Goal: Communication & Community: Answer question/provide support

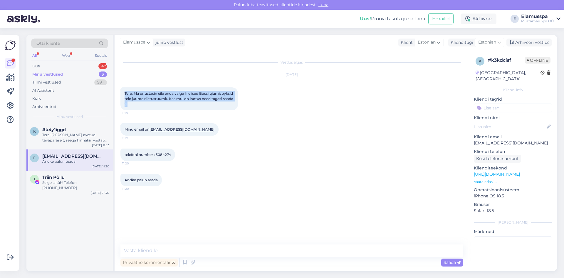
click at [165, 102] on div "Tere. Ma unustasin eile enda valge lillelised Bossi ujumispyksid teie juurde ri…" at bounding box center [180, 98] width 118 height 23
drag, startPoint x: 167, startPoint y: 105, endPoint x: 123, endPoint y: 92, distance: 45.6
click at [123, 92] on div "Tere. Ma unustasin eile enda valge lillelised Bossi ujumispyksid teie juurde ri…" at bounding box center [180, 98] width 118 height 23
click at [124, 91] on div "Tere. Ma unustasin eile enda valge lillelised Bossi ujumispyksid teie juurde ri…" at bounding box center [180, 98] width 118 height 23
click at [137, 98] on span "Tere. Ma unustasin eile enda valge lillelised Bossi ujumispyksid teie juurde ri…" at bounding box center [180, 98] width 110 height 15
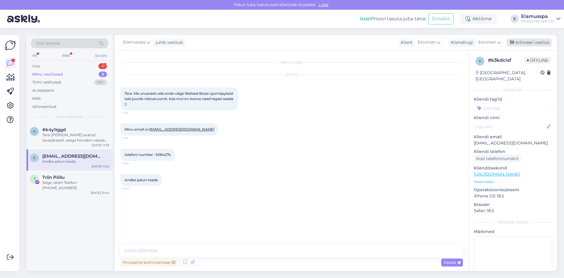
click at [528, 41] on div "Arhiveeri vestlus" at bounding box center [529, 43] width 45 height 8
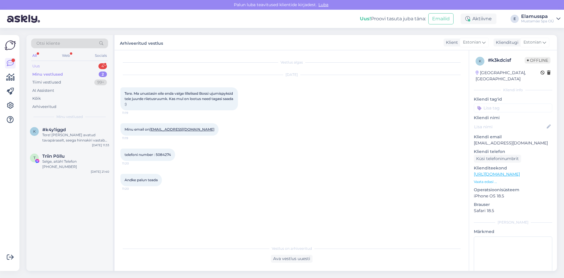
click at [72, 63] on div "Uus 4" at bounding box center [69, 66] width 77 height 8
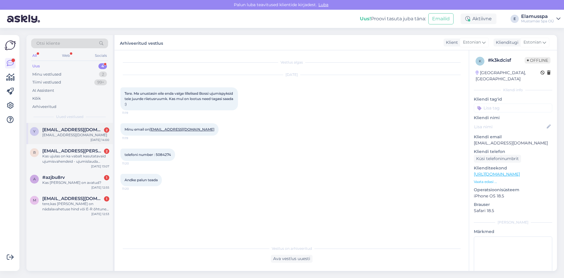
click at [81, 138] on div "y [EMAIL_ADDRESS][DOMAIN_NAME] 2 [EMAIL_ADDRESS][DOMAIN_NAME] [DATE] 14:00" at bounding box center [69, 133] width 86 height 21
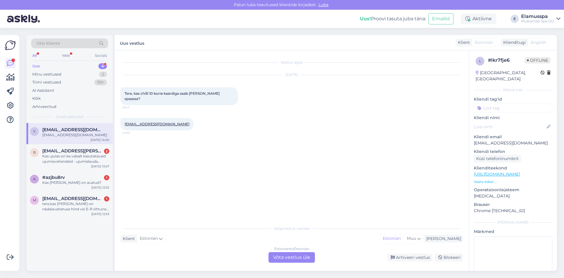
click at [299, 254] on div "Estonian to Estonian Võta vestlus üle" at bounding box center [292, 257] width 46 height 11
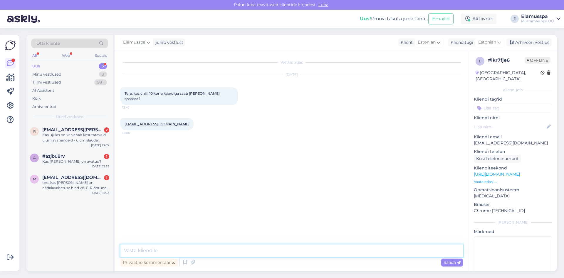
click at [298, 249] on textarea at bounding box center [292, 250] width 343 height 12
type textarea "R"
type textarea "Tere, jah saab. [PERSON_NAME] on tavalised hinnad."
click at [461, 264] on div "Saada" at bounding box center [452, 262] width 22 height 8
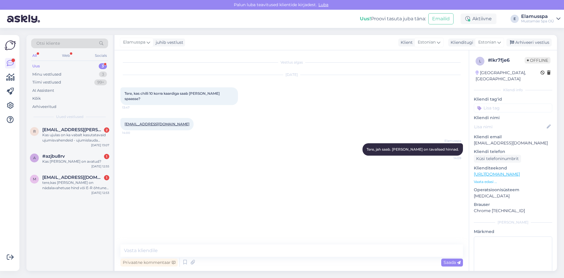
drag, startPoint x: 536, startPoint y: 40, endPoint x: 489, endPoint y: 58, distance: 49.5
click at [536, 40] on div "Arhiveeri vestlus" at bounding box center [529, 43] width 45 height 8
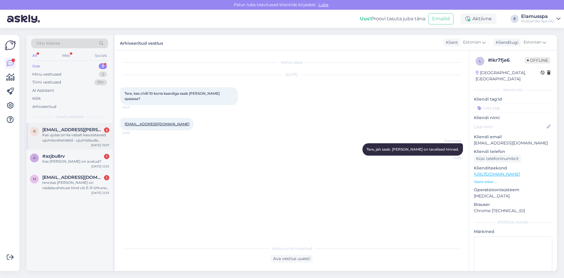
click at [69, 143] on div "r [EMAIL_ADDRESS][PERSON_NAME][DOMAIN_NAME] 2 Kas ujulas on ka vabalt kasutatav…" at bounding box center [69, 136] width 86 height 26
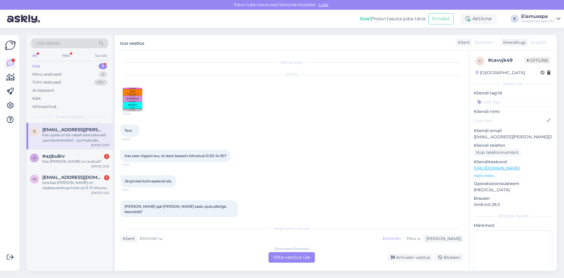
scroll to position [180, 0]
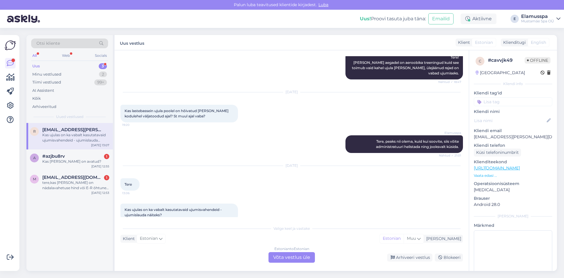
click at [294, 255] on div "Estonian to Estonian Võta vestlus üle" at bounding box center [292, 257] width 46 height 11
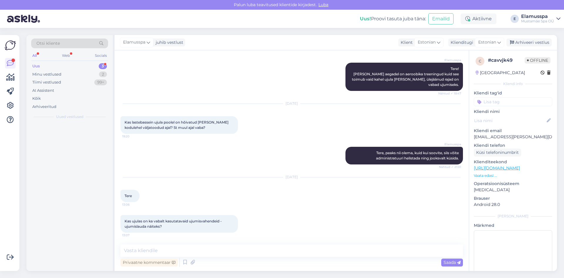
scroll to position [158, 0]
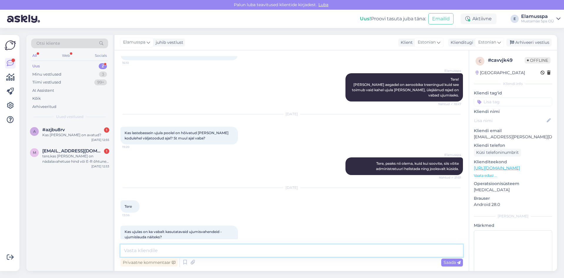
click at [295, 254] on textarea at bounding box center [292, 250] width 343 height 12
type textarea "Tere, meil on rõngaid ja kätiseid ja muud sellist vabalt kasutuses."
click at [452, 258] on div "Privaatne kommentaar Saada" at bounding box center [292, 262] width 343 height 11
click at [451, 260] on span "Saada" at bounding box center [452, 262] width 17 height 5
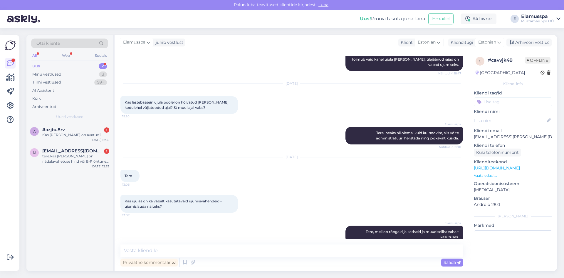
drag, startPoint x: 528, startPoint y: 43, endPoint x: 520, endPoint y: 47, distance: 8.7
click at [528, 43] on div "Arhiveeri vestlus" at bounding box center [529, 43] width 45 height 8
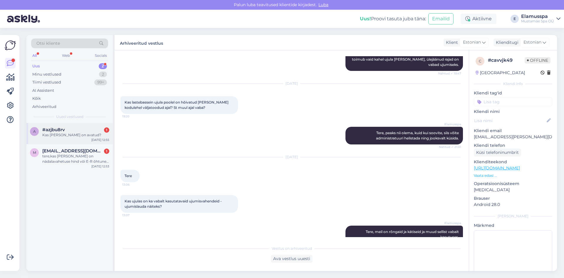
click at [70, 139] on div "a #azjbu8rv 1 Kas [PERSON_NAME] on avatud? [DATE] 12:55" at bounding box center [69, 133] width 86 height 21
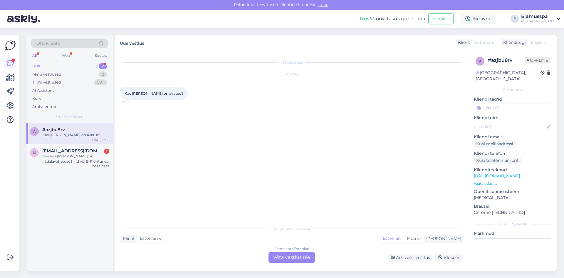
scroll to position [0, 0]
click at [274, 257] on div "Estonian to Estonian Võta vestlus üle" at bounding box center [292, 257] width 46 height 11
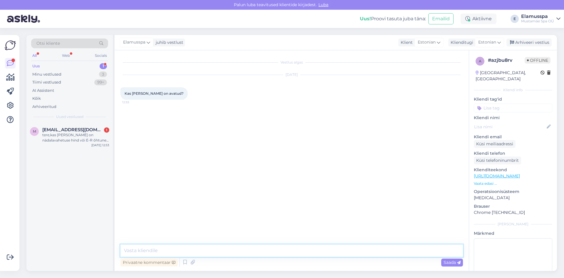
click at [278, 253] on textarea at bounding box center [292, 250] width 343 height 12
type textarea "Tere, [PERSON_NAME] tavapäraselt avatud."
click at [451, 261] on span "Saada" at bounding box center [452, 262] width 17 height 5
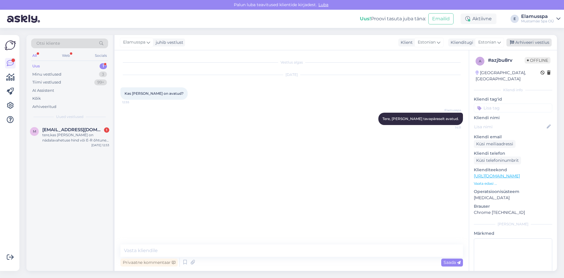
click at [541, 43] on div "Arhiveeri vestlus" at bounding box center [529, 43] width 45 height 8
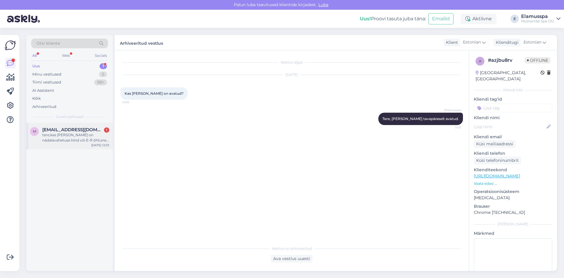
click at [53, 135] on div "tere,kas [PERSON_NAME] on nädalavahetuse hind või E-R õhtune aeg" at bounding box center [75, 137] width 67 height 11
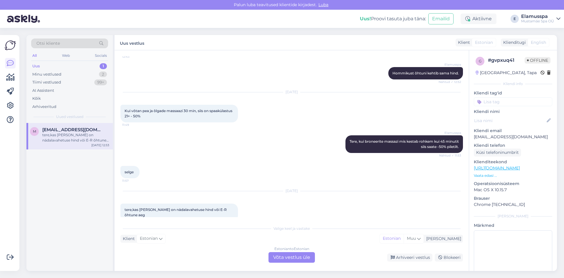
click at [297, 258] on div "Estonian to Estonian Võta vestlus üle" at bounding box center [292, 257] width 46 height 11
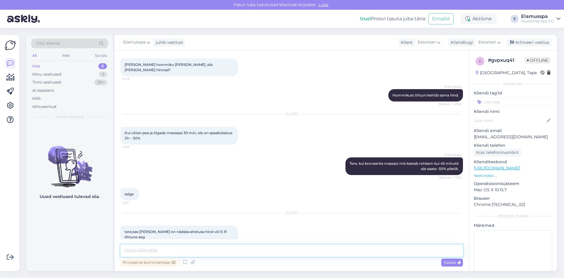
click at [292, 249] on textarea at bounding box center [292, 250] width 343 height 12
type textarea "Tere, [PERSON_NAME] on tavalised hinnad."
click at [453, 265] on div "Saada" at bounding box center [452, 262] width 22 height 8
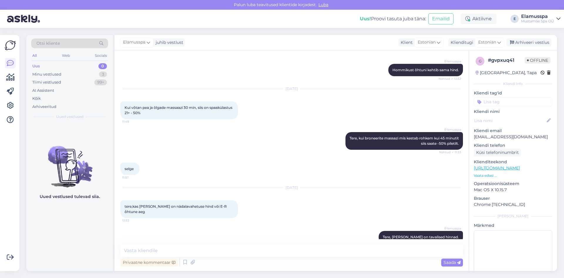
click at [537, 38] on div "Elamusspa juhib vestlust Klient Estonian Klienditugi Estonian Arhiveeri vestlus" at bounding box center [336, 42] width 443 height 15
click at [536, 41] on div "Arhiveeri vestlus" at bounding box center [529, 43] width 45 height 8
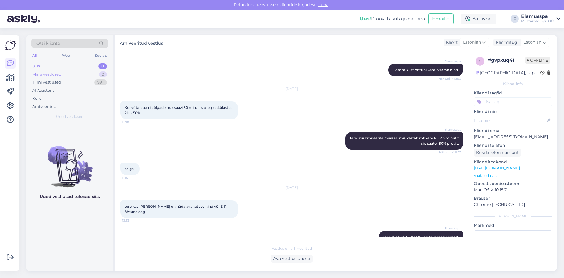
click at [90, 76] on div "Minu vestlused 2" at bounding box center [69, 74] width 77 height 8
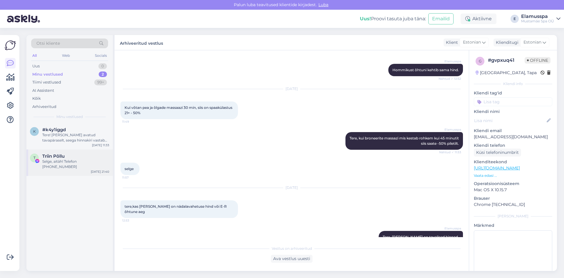
click at [79, 162] on div "Selge, aitäh! Telefon [PHONE_NUMBER]" at bounding box center [75, 164] width 67 height 11
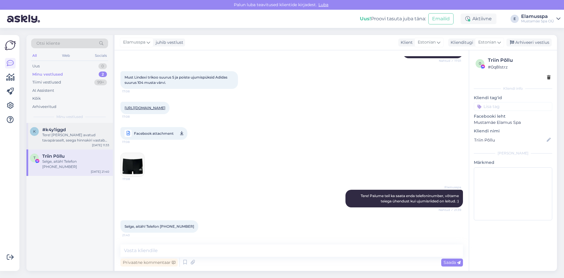
click at [78, 140] on div "Tere! [PERSON_NAME] avatud tavapäraselt, seega hinnakiri vastab nädalasisesele." at bounding box center [75, 137] width 67 height 11
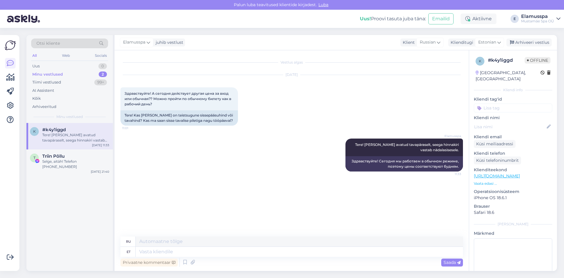
scroll to position [0, 0]
click at [513, 41] on icon at bounding box center [512, 43] width 4 height 4
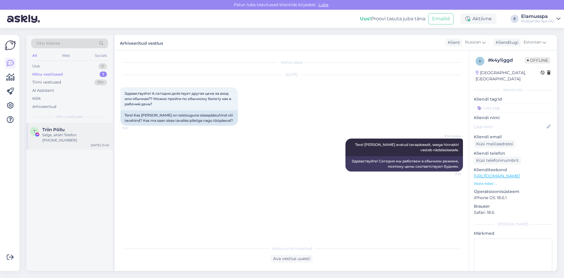
click at [63, 138] on div "T Triin Põllu Selge, aitäh! Telefon [PHONE_NUMBER] [DATE] 21:40" at bounding box center [69, 136] width 86 height 26
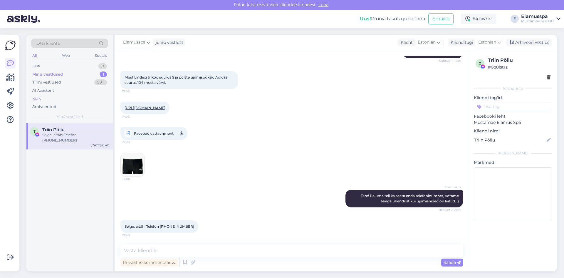
click at [66, 99] on div "Kõik" at bounding box center [69, 98] width 77 height 8
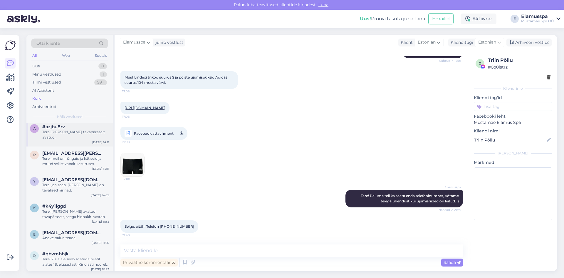
scroll to position [59, 0]
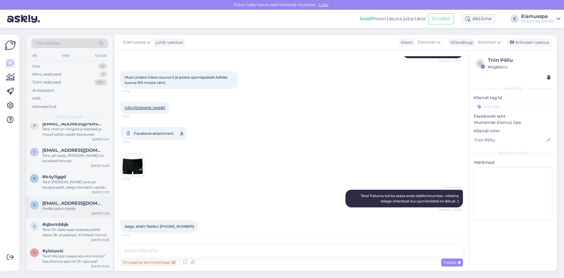
click at [75, 206] on div "Andke palun teada" at bounding box center [75, 208] width 67 height 5
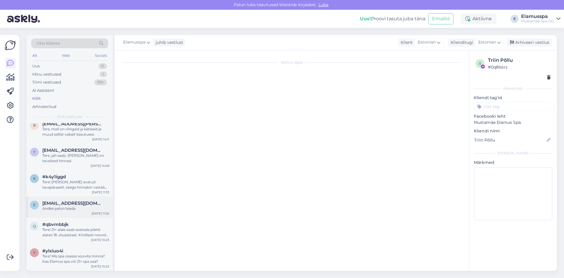
scroll to position [0, 0]
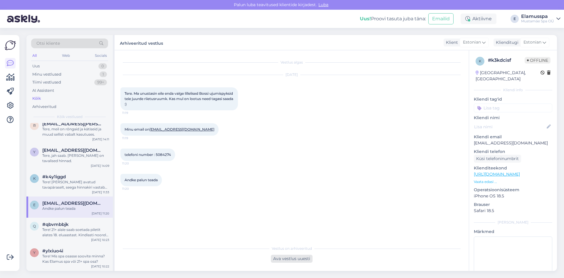
click at [295, 259] on div "Ava vestlus uuesti" at bounding box center [292, 259] width 42 height 8
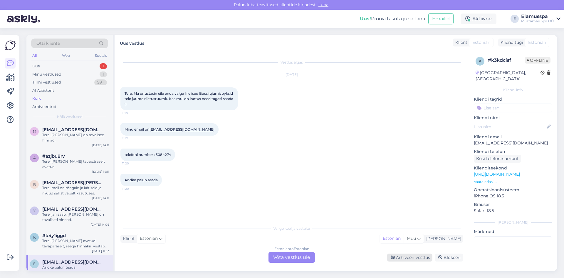
click at [411, 255] on div "Arhiveeri vestlus" at bounding box center [409, 257] width 45 height 8
click at [69, 64] on div "Uus 0" at bounding box center [69, 66] width 77 height 8
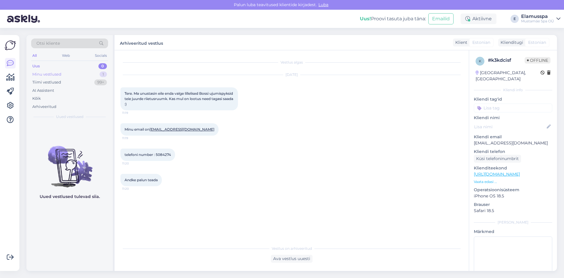
click at [87, 71] on div "Minu vestlused 1" at bounding box center [69, 74] width 77 height 8
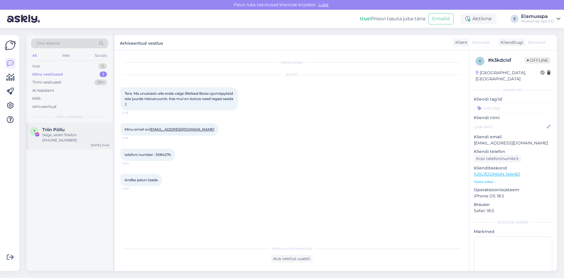
click at [98, 135] on div "Selge, aitäh! Telefon [PHONE_NUMBER]" at bounding box center [75, 137] width 67 height 11
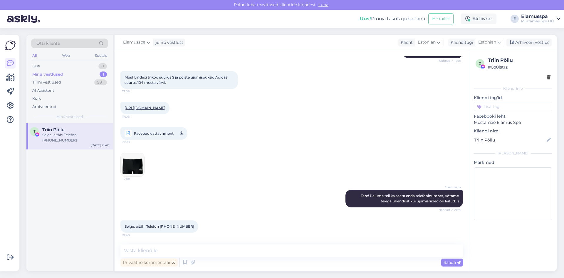
click at [138, 166] on img at bounding box center [133, 165] width 24 height 24
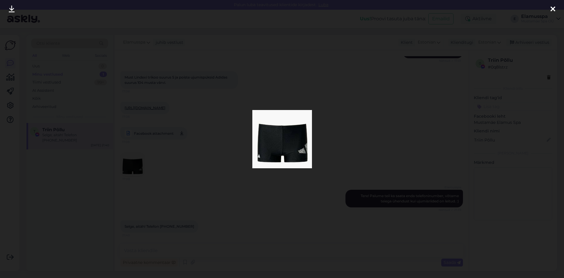
click at [547, 5] on div at bounding box center [553, 9] width 12 height 19
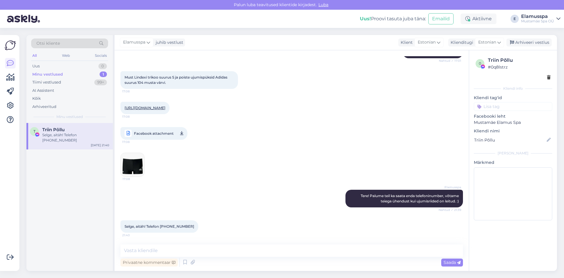
click at [56, 189] on div "T Triin Põllu Selge, aitäh! Telefon [PHONE_NUMBER] [DATE] 21:40" at bounding box center [69, 197] width 86 height 148
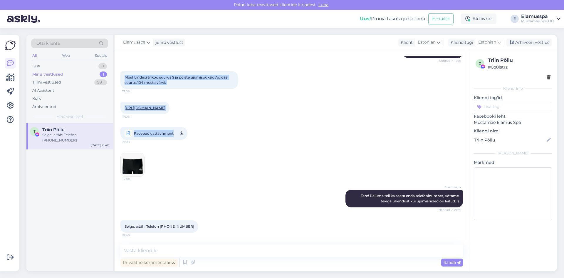
drag, startPoint x: 200, startPoint y: 134, endPoint x: 120, endPoint y: 71, distance: 101.7
click at [120, 71] on div "Vestlus algas [DATE] Tere! Kas on võimalik ka kaotatud [PERSON_NAME] kuskilt [P…" at bounding box center [292, 160] width 354 height 220
click at [123, 71] on div "Must Lindexi trikoo suurus S ja poiste ujumispüksid Adidas suurus 104 musta vär…" at bounding box center [180, 80] width 118 height 18
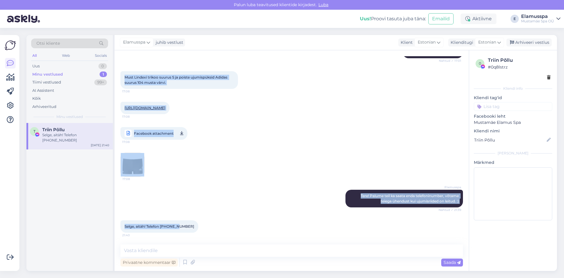
drag, startPoint x: 182, startPoint y: 232, endPoint x: 121, endPoint y: 73, distance: 169.7
click at [121, 73] on div "Vestlus algas [DATE] Tere! Kas on võimalik ka kaotatud [PERSON_NAME] kuskilt [P…" at bounding box center [295, 147] width 348 height 183
click at [121, 73] on div "Must Lindexi trikoo suurus S ja poiste ujumispüksid Adidas suurus 104 musta vär…" at bounding box center [180, 80] width 118 height 18
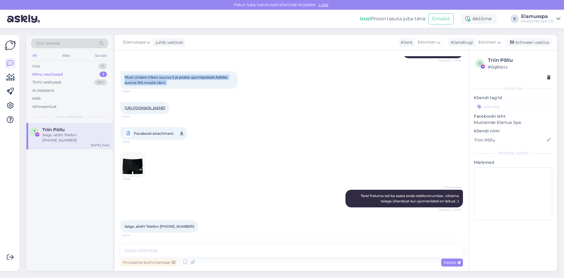
drag, startPoint x: 121, startPoint y: 73, endPoint x: 175, endPoint y: 79, distance: 53.8
click at [175, 79] on div "Must Lindexi trikoo suurus S ja poiste ujumispüksid Adidas suurus 104 musta vär…" at bounding box center [180, 80] width 118 height 18
drag, startPoint x: 162, startPoint y: 111, endPoint x: 124, endPoint y: 69, distance: 56.4
click at [124, 69] on div "Vestlus algas [DATE] Tere! Kas on võimalik ka kaotatud [PERSON_NAME] kuskilt [P…" at bounding box center [295, 147] width 348 height 183
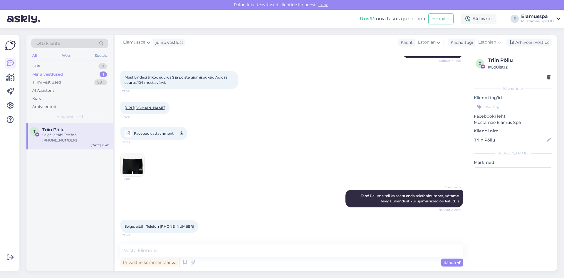
click at [124, 71] on div "Must Lindexi trikoo suurus S ja poiste ujumispüksid Adidas suurus 104 musta vär…" at bounding box center [180, 80] width 118 height 18
drag, startPoint x: 124, startPoint y: 69, endPoint x: 167, endPoint y: 79, distance: 43.8
click at [167, 79] on div "Must Lindexi trikoo suurus S ja poiste ujumispüksid Adidas suurus 104 musta vär…" at bounding box center [180, 80] width 118 height 18
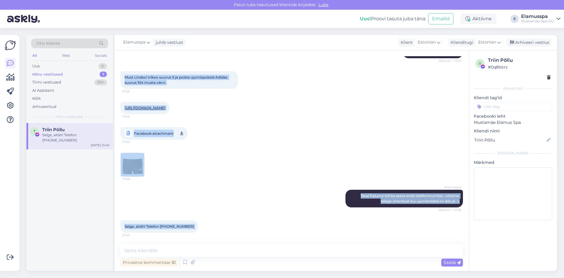
drag, startPoint x: 186, startPoint y: 227, endPoint x: 124, endPoint y: 73, distance: 165.5
click at [124, 73] on div "Vestlus algas [DATE] Tere! Kas on võimalik ka kaotatud [PERSON_NAME] kuskilt [P…" at bounding box center [295, 147] width 348 height 183
click at [124, 73] on div "Must Lindexi trikoo suurus S ja poiste ujumispüksid Adidas suurus 104 musta vär…" at bounding box center [180, 80] width 118 height 18
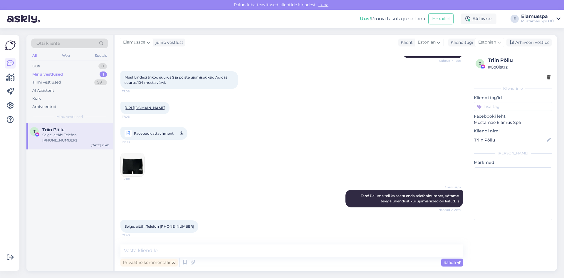
drag, startPoint x: 124, startPoint y: 73, endPoint x: 173, endPoint y: 110, distance: 60.9
click at [173, 110] on div "Vestlus algas [DATE] Tere! Kas on võimalik ka kaotatud [PERSON_NAME] kuskilt [P…" at bounding box center [295, 147] width 348 height 183
click at [170, 110] on div "[URL][DOMAIN_NAME] 17:08" at bounding box center [145, 108] width 49 height 12
drag, startPoint x: 173, startPoint y: 110, endPoint x: 124, endPoint y: 72, distance: 61.7
click at [124, 72] on div "Vestlus algas [DATE] Tere! Kas on võimalik ka kaotatud [PERSON_NAME] kuskilt [P…" at bounding box center [295, 147] width 348 height 183
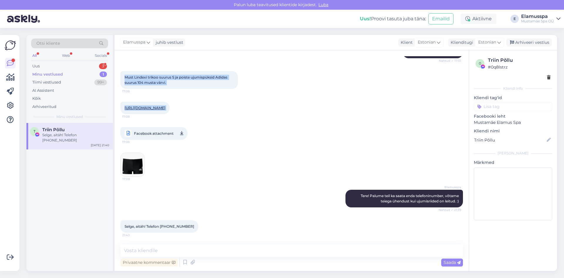
click at [90, 74] on div "Minu vestlused 1" at bounding box center [69, 74] width 77 height 8
click at [87, 64] on div "Uus 3" at bounding box center [69, 66] width 77 height 8
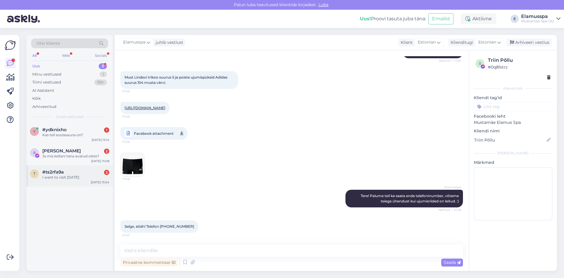
click at [71, 181] on div "t #ts2rfa9a 2 I want to visit [DATE] [DATE] 15:04" at bounding box center [69, 175] width 86 height 21
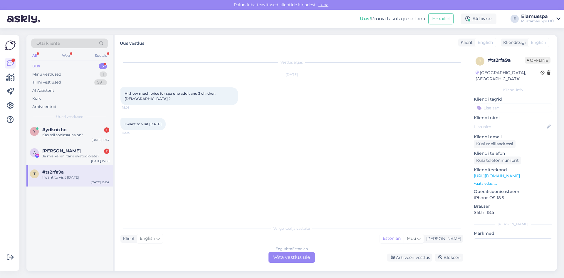
click at [309, 254] on div "English to Estonian Võta vestlus üle" at bounding box center [292, 257] width 46 height 11
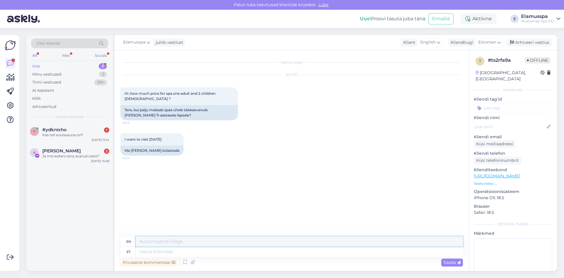
click at [284, 245] on textarea at bounding box center [299, 241] width 327 height 10
click at [287, 249] on textarea at bounding box center [299, 252] width 327 height 10
type textarea "the"
type textarea "t"
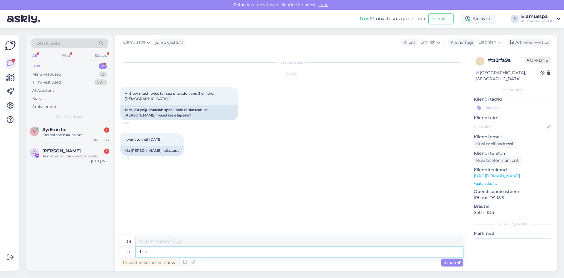
type textarea "Teie"
type textarea "Your"
type textarea "Teie jaoks"
type textarea "For you"
type textarea "Teie jaoks on"
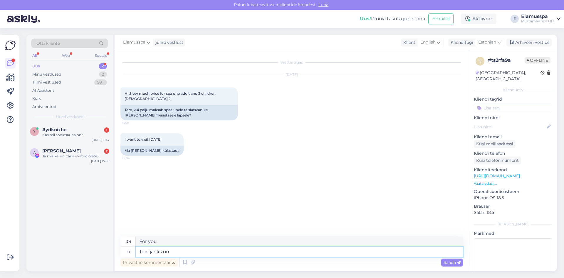
type textarea "For you is"
type textarea "[PERSON_NAME] jaoks on kõige"
type textarea "For you, the most"
type textarea "[PERSON_NAME] jaoks on kõige soodsa"
type textarea "The best for you"
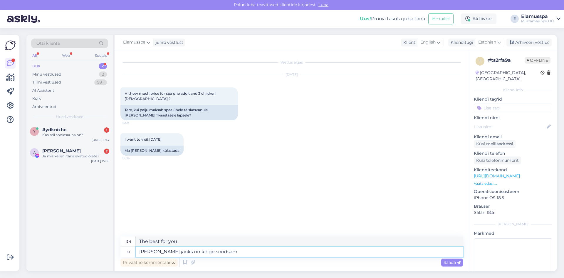
type textarea "[PERSON_NAME] jaoks on kõige soodsam"
type textarea "It is most convenient for you"
type textarea "[PERSON_NAME] jaoks on kõige soodsam variant"
type textarea "The most affordable option for you"
type textarea "[PERSON_NAME] jaoks on kõige soodsam variant soetada"
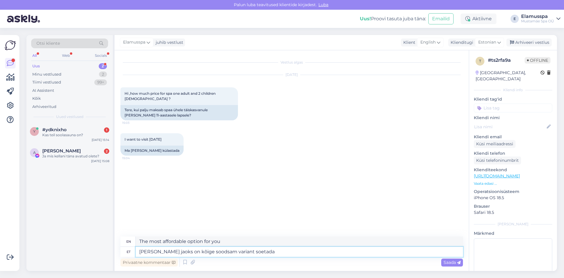
type textarea "The most affordable option for you is to purchase"
type textarea "[PERSON_NAME] jaoks on kõige soodsam variant soetada pere"
type textarea "The most affordable option for you is to buy a family"
type textarea "[PERSON_NAME] jaoks on kõige soodsam variant soetada perepilet"
type textarea "The most affordable option for you is to purchase a family ticket."
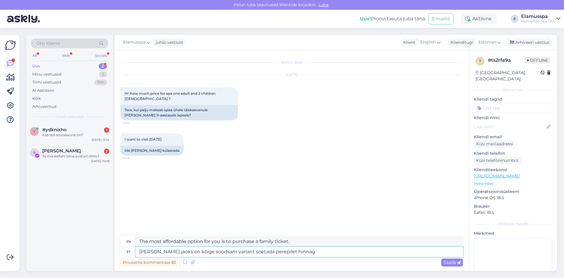
type textarea "[PERSON_NAME] jaoks on kõige soodsam variant soetada perepilet hinnag"
type textarea "The most affordable option for you is to purchase a family ticket for"
type textarea "[PERSON_NAME] jaoks on kõige soodsam variant soetada perepilet hinnaga"
type textarea "The most affordable option for you is to purchase a family ticket at the price"
type textarea "[PERSON_NAME] jaoks on kõige soodsam variant soetada perepilet hinnaga 69eur."
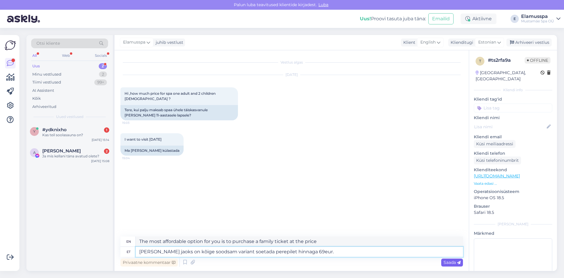
type textarea "The most affordable option for you is to purchase a family ticket for 69 euros."
type textarea "[PERSON_NAME] jaoks on kõige soodsam variant soetada perepilet hinnaga 69eur."
click at [452, 265] on div "Saada" at bounding box center [452, 262] width 22 height 8
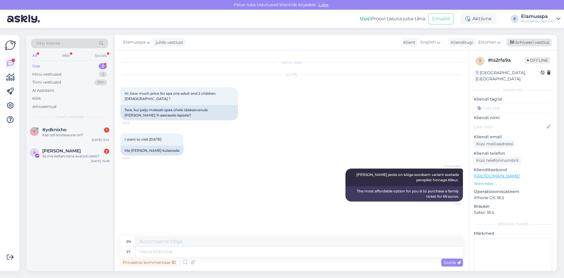
click at [526, 43] on div "Arhiveeri vestlus" at bounding box center [529, 43] width 45 height 8
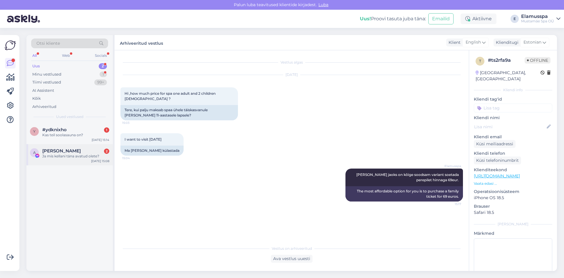
click at [86, 151] on div "[PERSON_NAME] 2" at bounding box center [75, 150] width 67 height 5
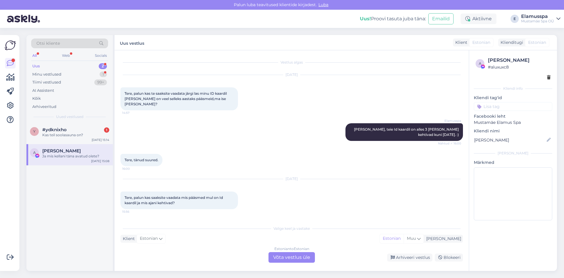
scroll to position [247, 0]
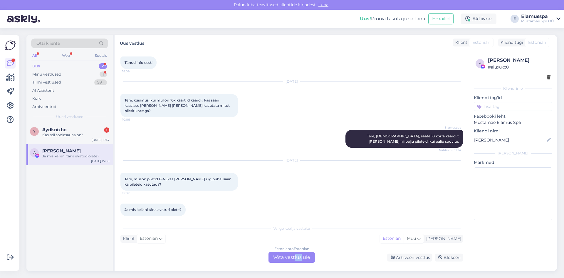
drag, startPoint x: 298, startPoint y: 260, endPoint x: 301, endPoint y: 259, distance: 3.6
click at [301, 259] on div "Estonian to Estonian Võta vestlus üle" at bounding box center [292, 257] width 46 height 11
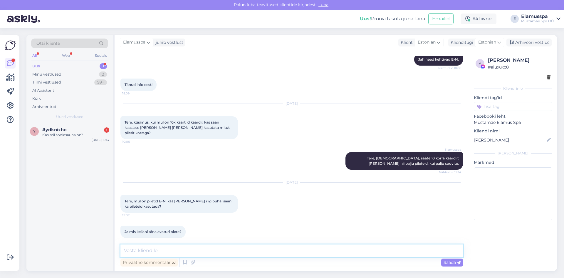
click at [252, 255] on textarea at bounding box center [292, 250] width 343 height 12
click at [201, 251] on textarea "Tere! Oleme tavapäraselt avatud, ehk kuni 00.00" at bounding box center [292, 250] width 343 height 12
click at [261, 245] on textarea "Tere! Oleme tavapäraselt avatud ehk kuni 00.00" at bounding box center [292, 250] width 343 height 12
type textarea "Tere! Oleme tavapäraselt avatud ehk kuni 00.00. Saate E-N piletit kasutada."
click at [452, 260] on span "Saada" at bounding box center [452, 262] width 17 height 5
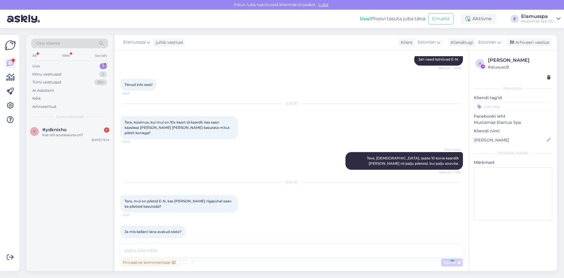
scroll to position [255, 0]
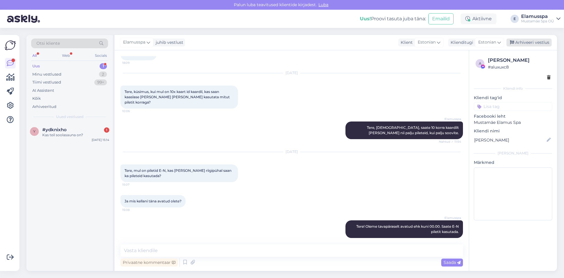
click at [531, 44] on div "Arhiveeri vestlus" at bounding box center [529, 43] width 45 height 8
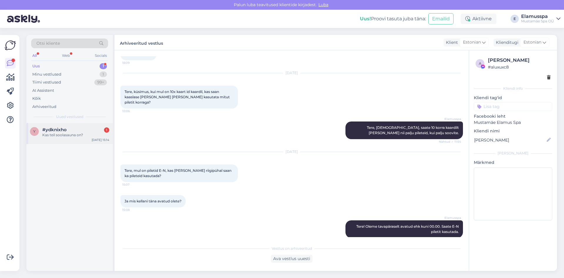
click at [82, 137] on div "Kas teil soolasauna on?" at bounding box center [75, 134] width 67 height 5
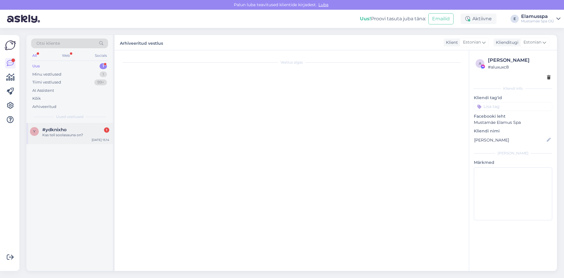
scroll to position [0, 0]
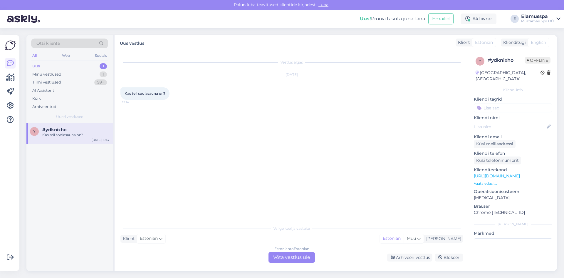
click at [289, 258] on div "Estonian to Estonian Võta vestlus üle" at bounding box center [292, 257] width 46 height 11
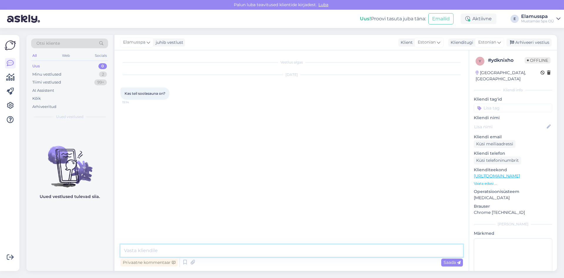
click at [280, 253] on textarea at bounding box center [292, 250] width 343 height 12
type textarea "Tere! [GEOGRAPHIC_DATA]."
click at [443, 262] on div "Saada" at bounding box center [452, 262] width 22 height 8
click at [542, 45] on div "Arhiveeri vestlus" at bounding box center [529, 43] width 45 height 8
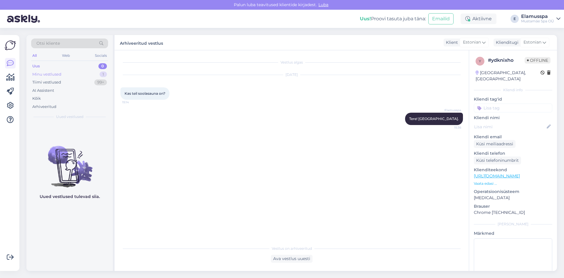
click at [84, 71] on div "Minu vestlused 1" at bounding box center [69, 74] width 77 height 8
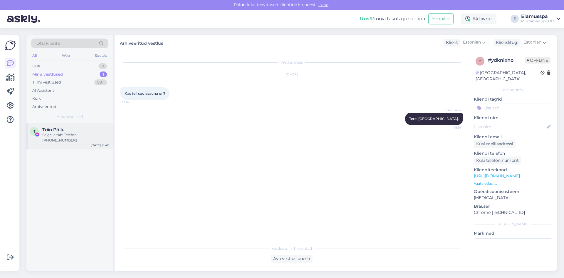
click at [78, 132] on div "Selge, aitäh! Telefon [PHONE_NUMBER]" at bounding box center [75, 137] width 67 height 11
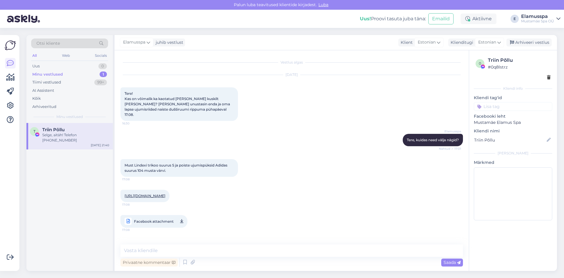
scroll to position [88, 0]
